Goal: Task Accomplishment & Management: Manage account settings

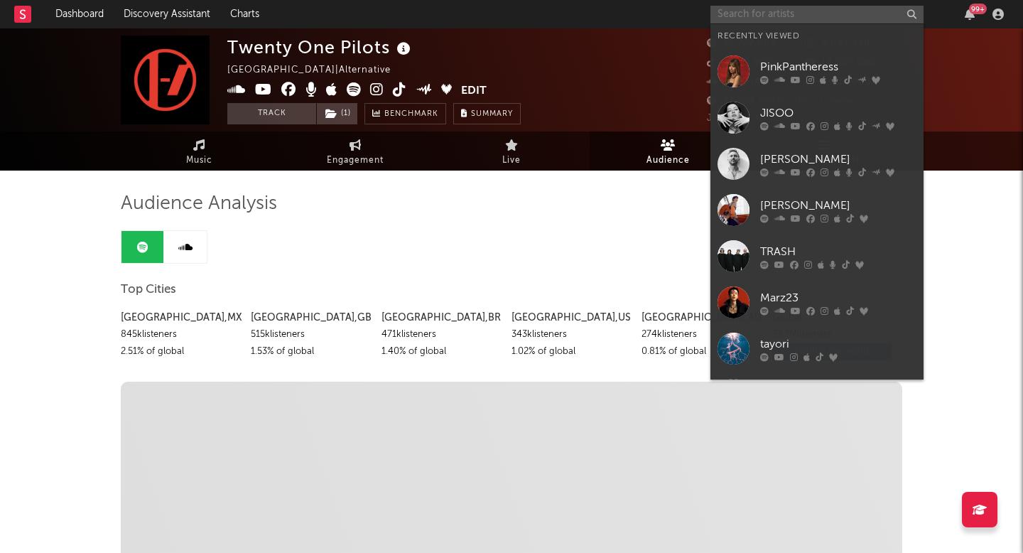
click at [834, 16] on input "text" at bounding box center [816, 15] width 213 height 18
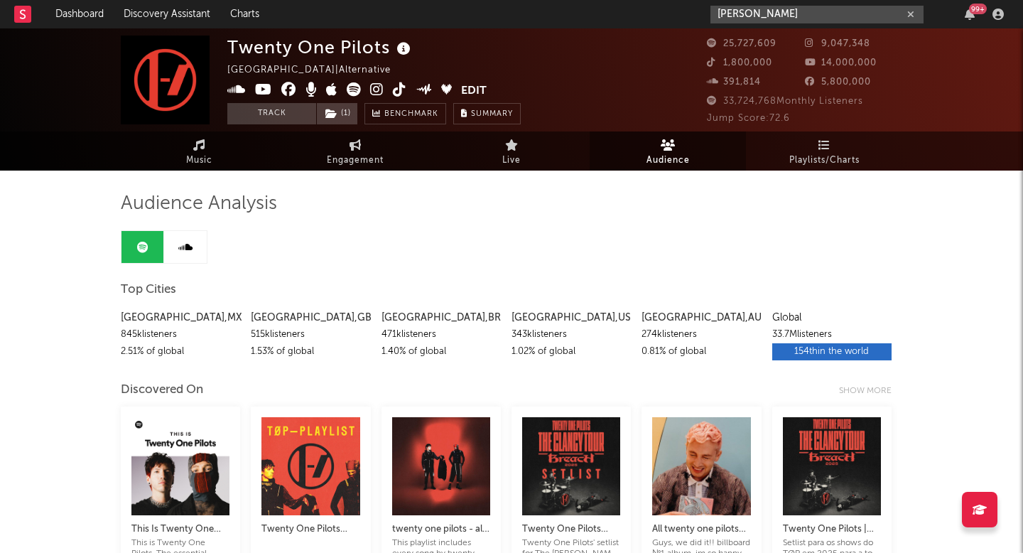
click at [803, 8] on input "[PERSON_NAME]" at bounding box center [816, 15] width 213 height 18
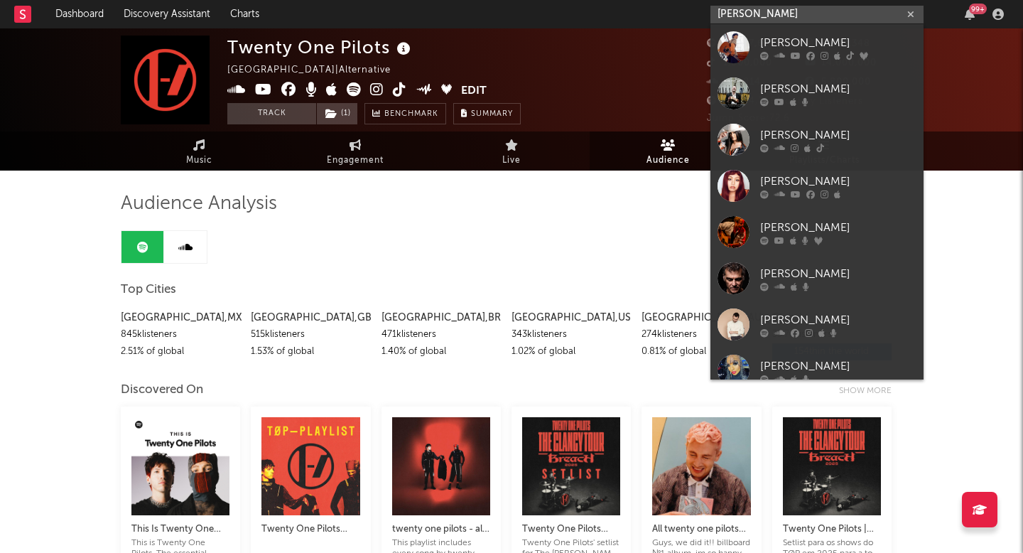
type input "[PERSON_NAME]"
click at [811, 43] on div "[PERSON_NAME]" at bounding box center [838, 42] width 156 height 17
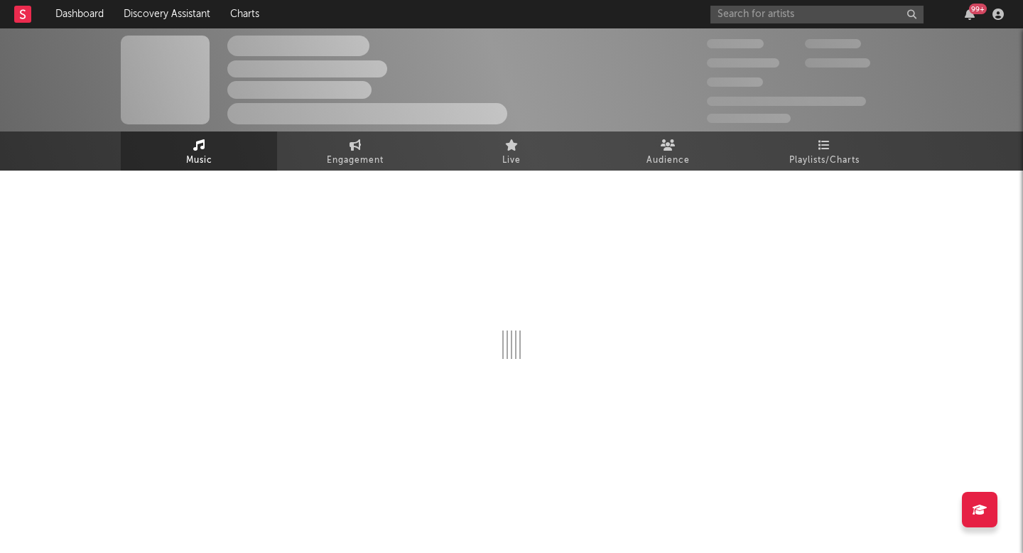
select select "6m"
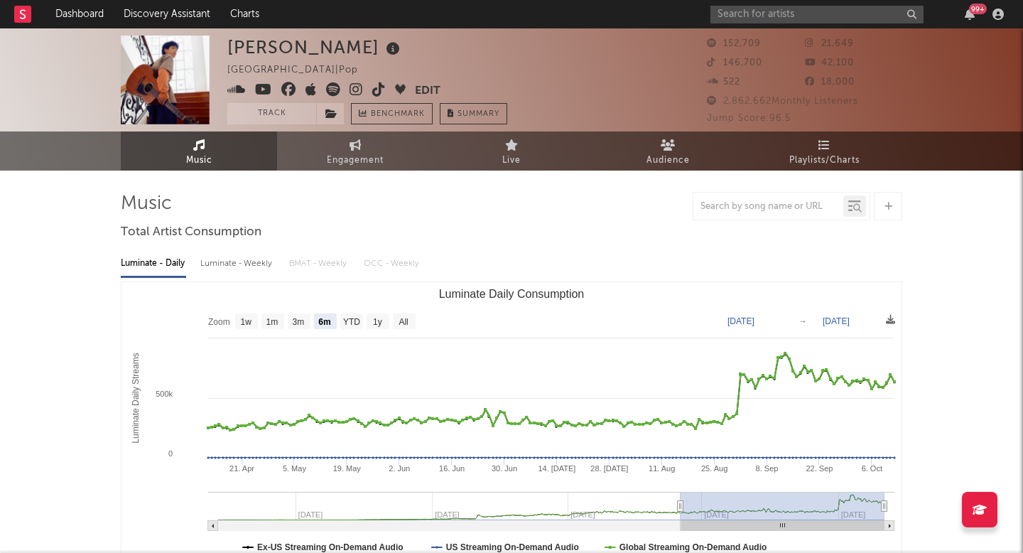
click at [434, 90] on button "Edit" at bounding box center [428, 91] width 26 height 18
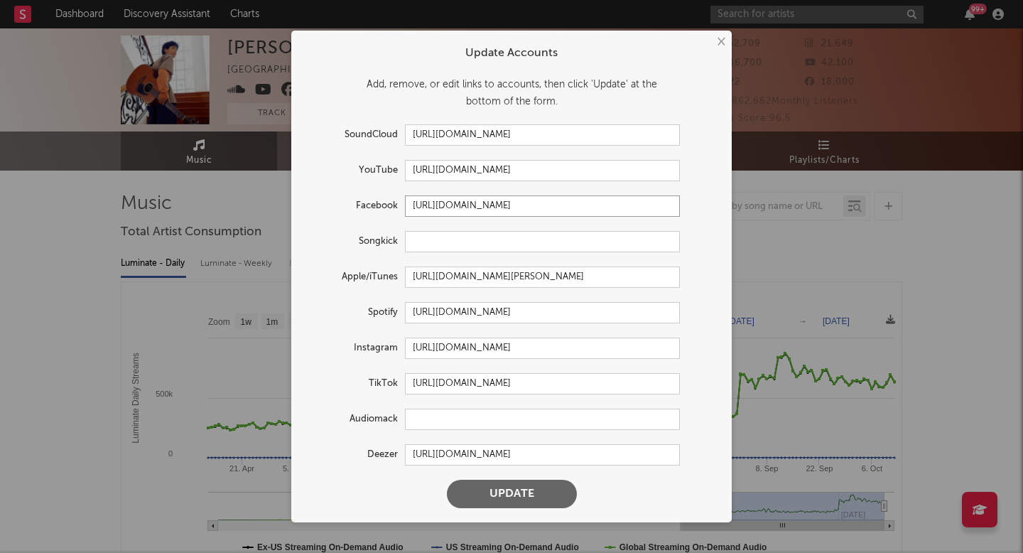
drag, startPoint x: 592, startPoint y: 205, endPoint x: 408, endPoint y: 203, distance: 184.7
click at [408, 203] on input "[URL][DOMAIN_NAME]" at bounding box center [542, 205] width 275 height 21
drag, startPoint x: 596, startPoint y: 346, endPoint x: 403, endPoint y: 351, distance: 193.3
click at [406, 350] on input "[URL][DOMAIN_NAME]" at bounding box center [542, 347] width 275 height 21
drag, startPoint x: 415, startPoint y: 384, endPoint x: 708, endPoint y: 379, distance: 293.4
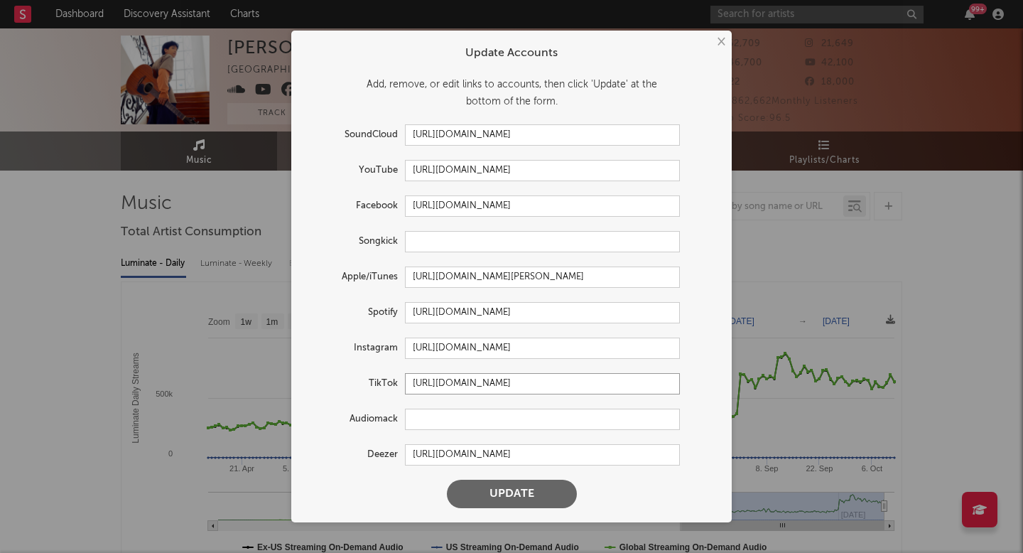
click at [709, 379] on div "TikTok [URL][DOMAIN_NAME]" at bounding box center [511, 383] width 412 height 21
click at [721, 40] on button "×" at bounding box center [721, 42] width 16 height 16
